Goal: Obtain resource: Obtain resource

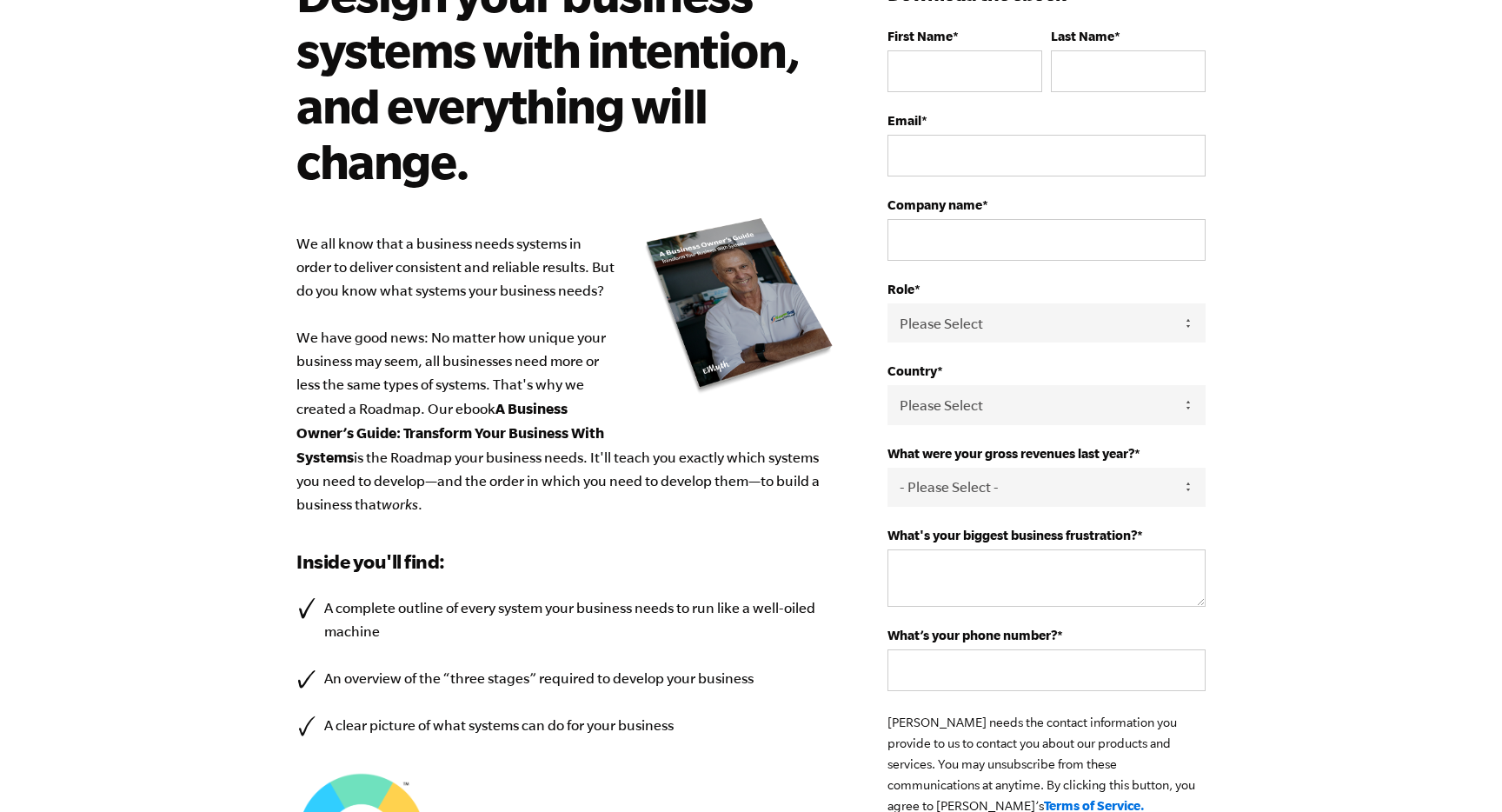
scroll to position [10, 0]
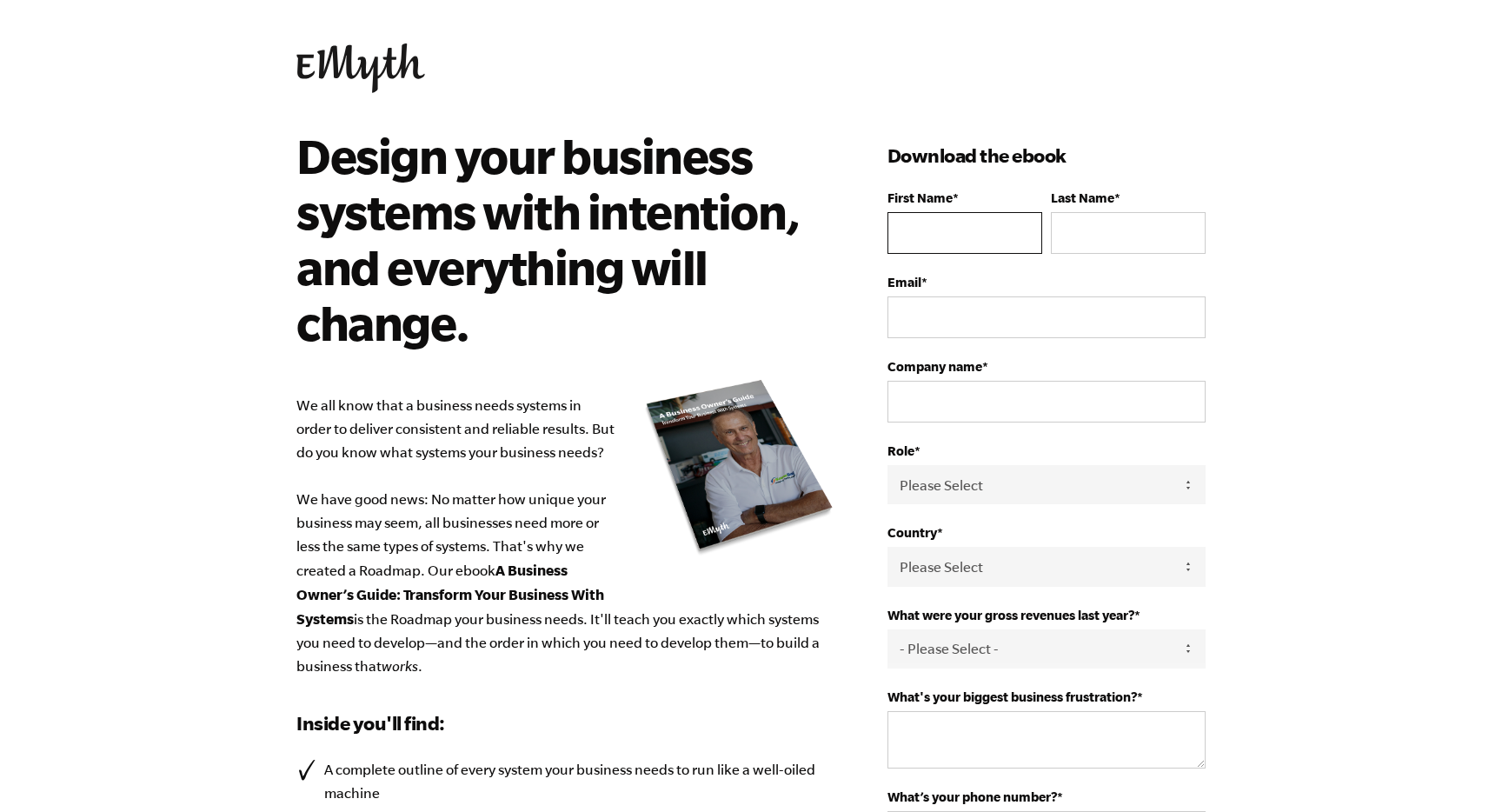
click at [940, 243] on input "First Name *" at bounding box center [964, 233] width 154 height 42
type input "[PERSON_NAME]"
